Goal: Task Accomplishment & Management: Use online tool/utility

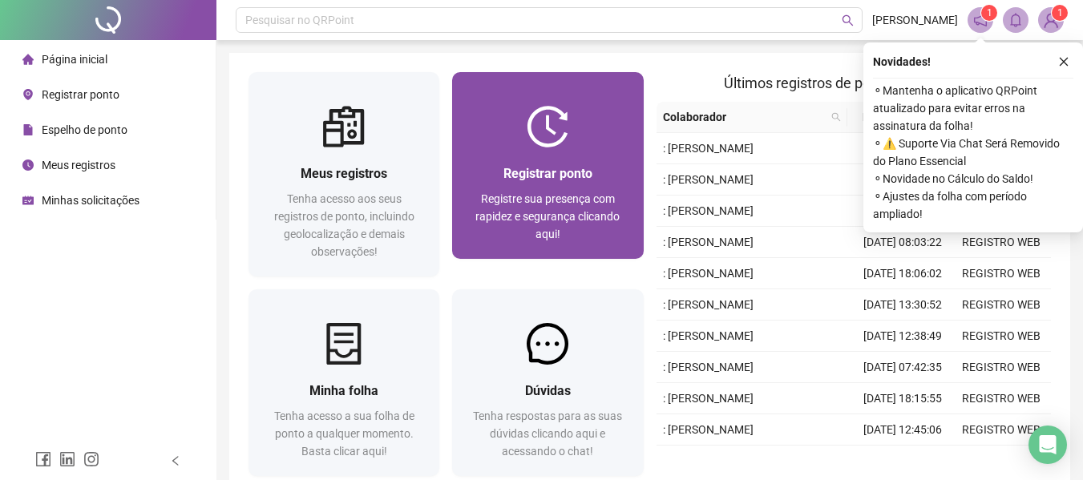
click at [499, 136] on div at bounding box center [547, 127] width 191 height 42
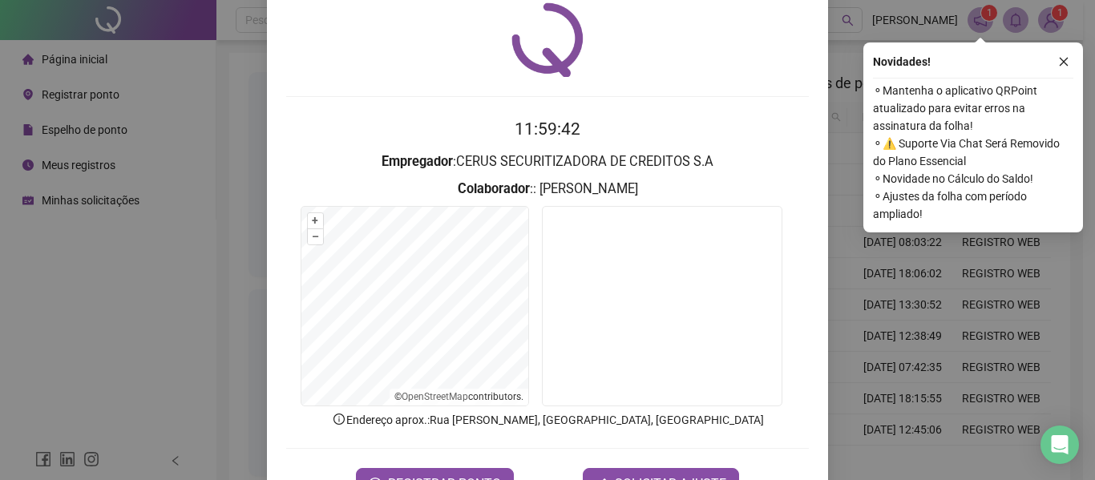
scroll to position [111, 0]
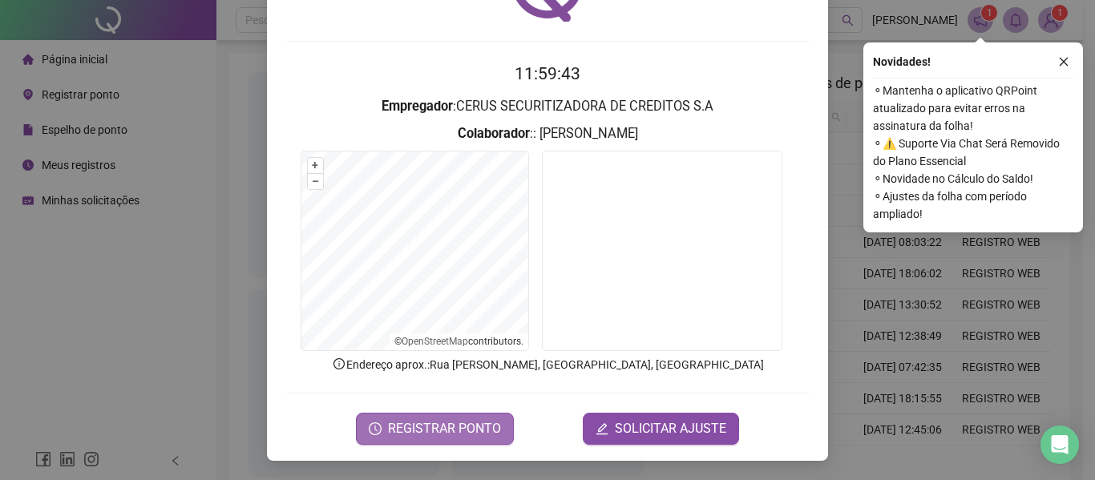
click at [423, 429] on span "REGISTRAR PONTO" at bounding box center [444, 428] width 113 height 19
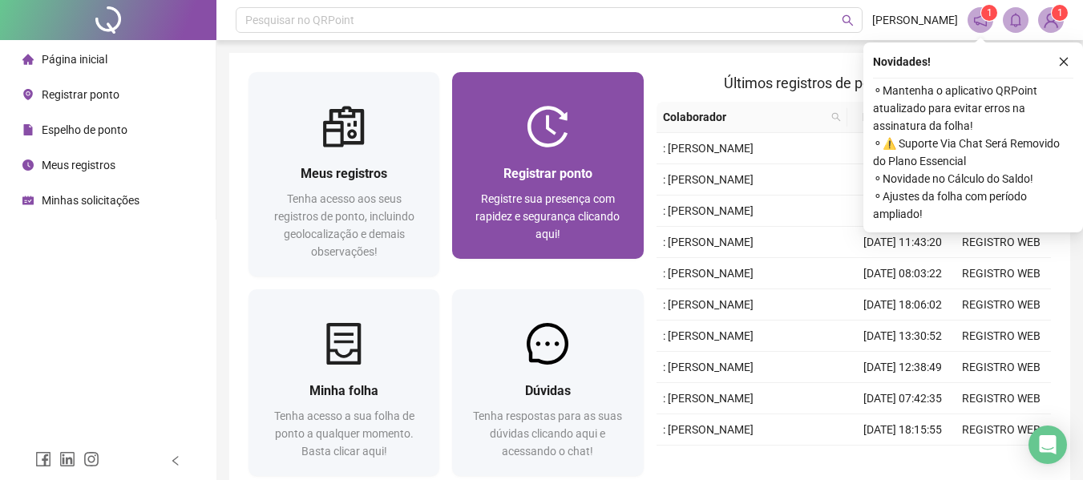
click at [500, 214] on span "Registre sua presença com rapidez e segurança clicando aqui!" at bounding box center [548, 216] width 144 height 48
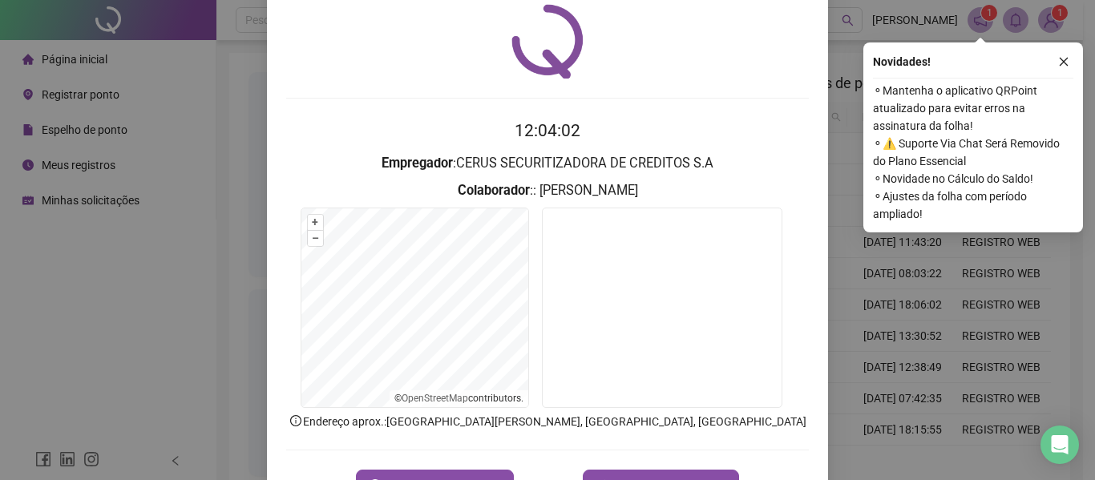
scroll to position [111, 0]
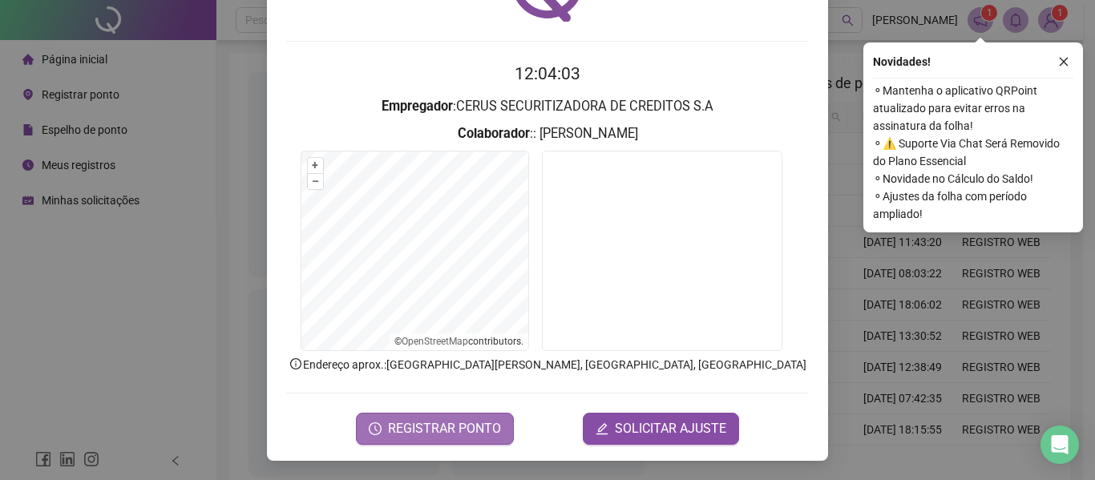
click at [423, 428] on span "REGISTRAR PONTO" at bounding box center [444, 428] width 113 height 19
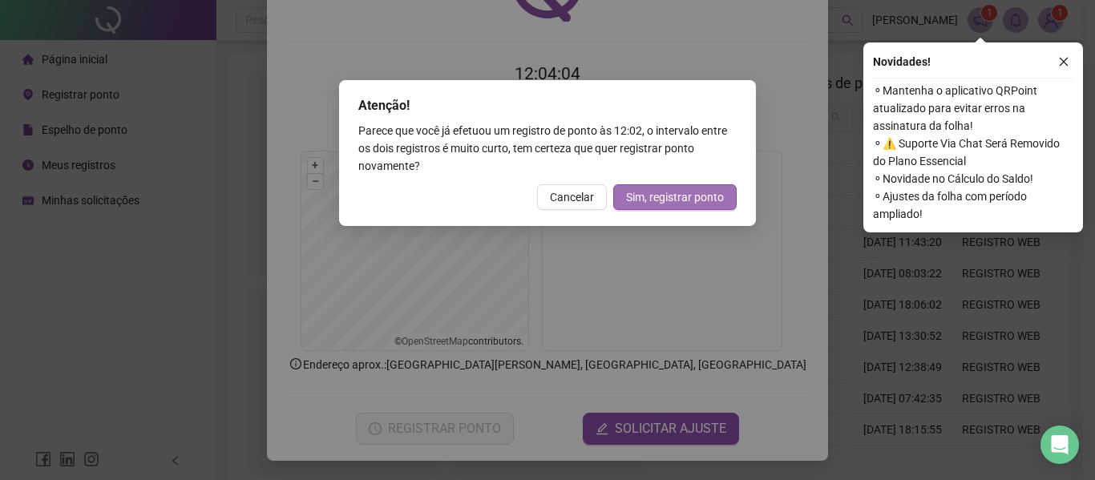
click at [646, 200] on span "Sim, registrar ponto" at bounding box center [675, 197] width 98 height 18
